Goal: Transaction & Acquisition: Subscribe to service/newsletter

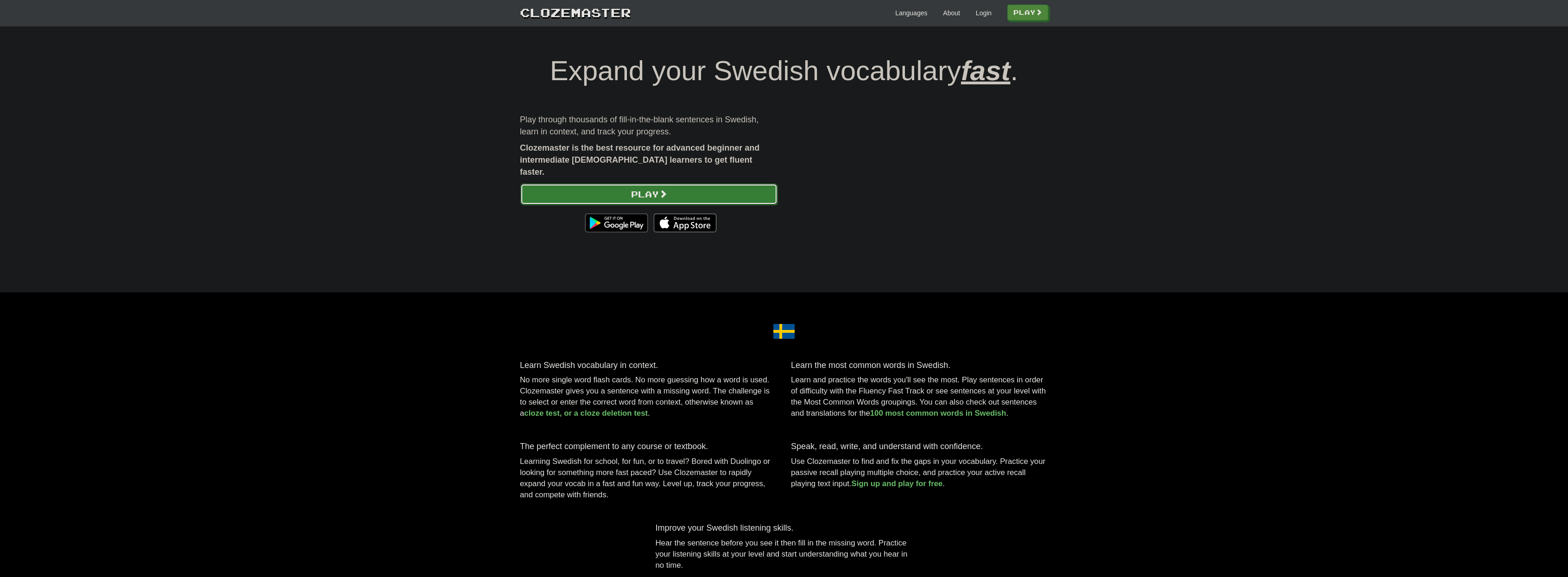
click at [749, 183] on link "Play" at bounding box center [649, 194] width 257 height 21
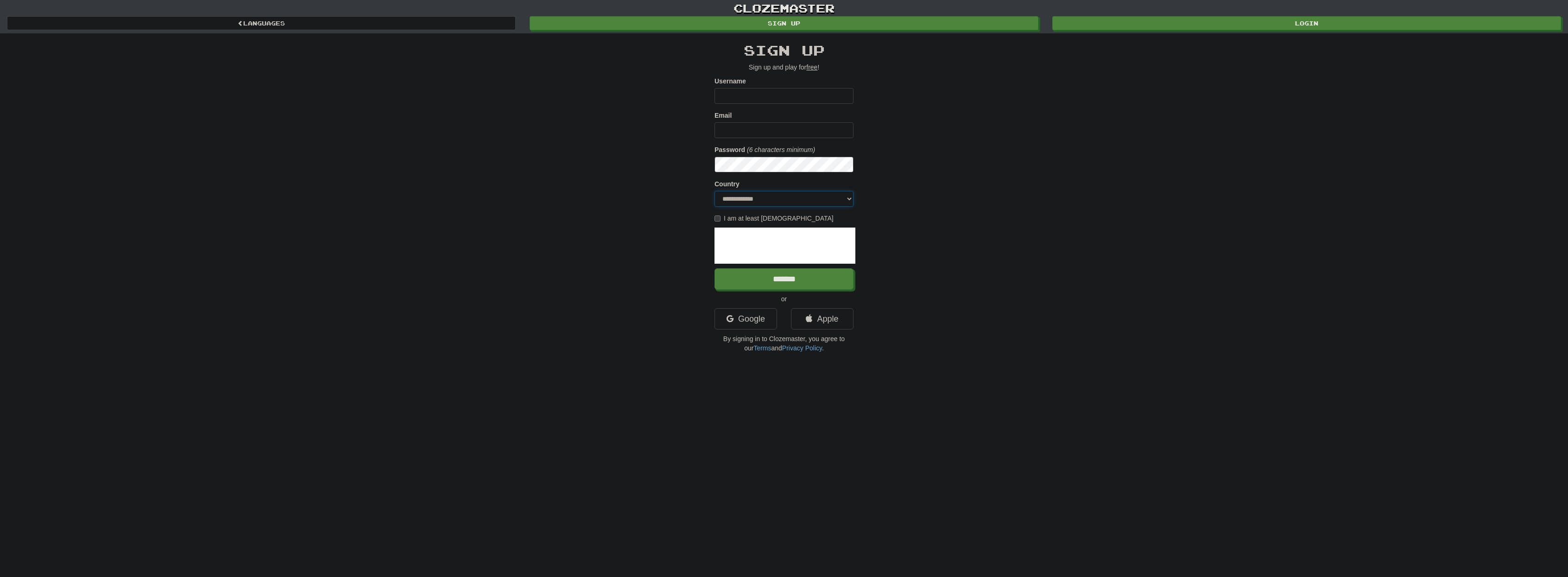
click at [811, 198] on select "**********" at bounding box center [784, 198] width 139 height 16
click at [986, 255] on div "**********" at bounding box center [784, 195] width 542 height 324
click at [743, 91] on input "Username" at bounding box center [784, 95] width 139 height 16
